Goal: Navigation & Orientation: Go to known website

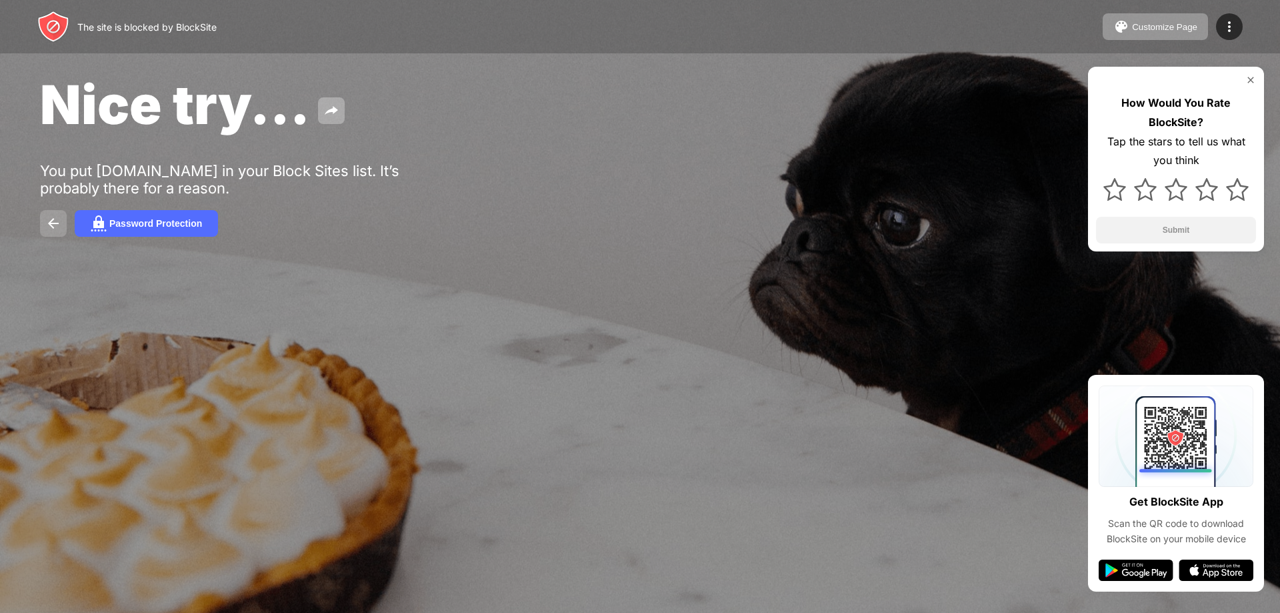
click at [61, 219] on img at bounding box center [53, 223] width 16 height 16
